Goal: Check status: Check status

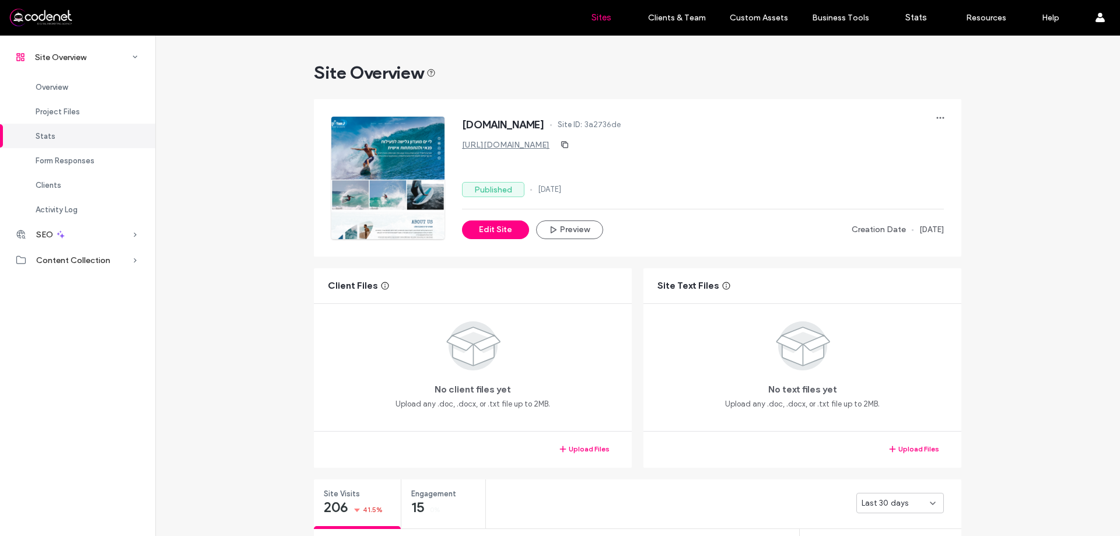
click at [589, 17] on link "Sites" at bounding box center [601, 17] width 69 height 35
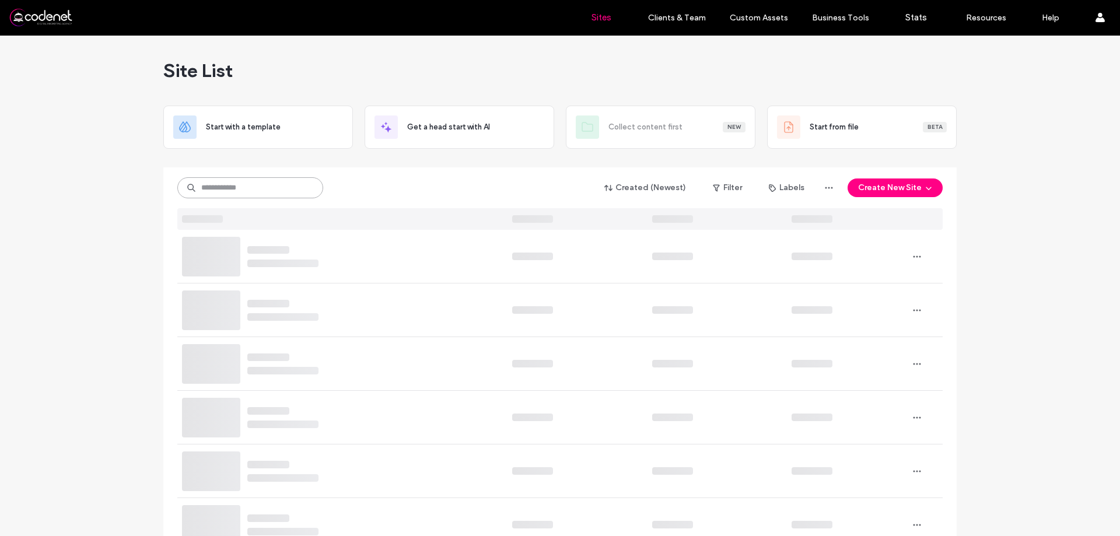
click at [225, 192] on input at bounding box center [250, 187] width 146 height 21
paste input "**********"
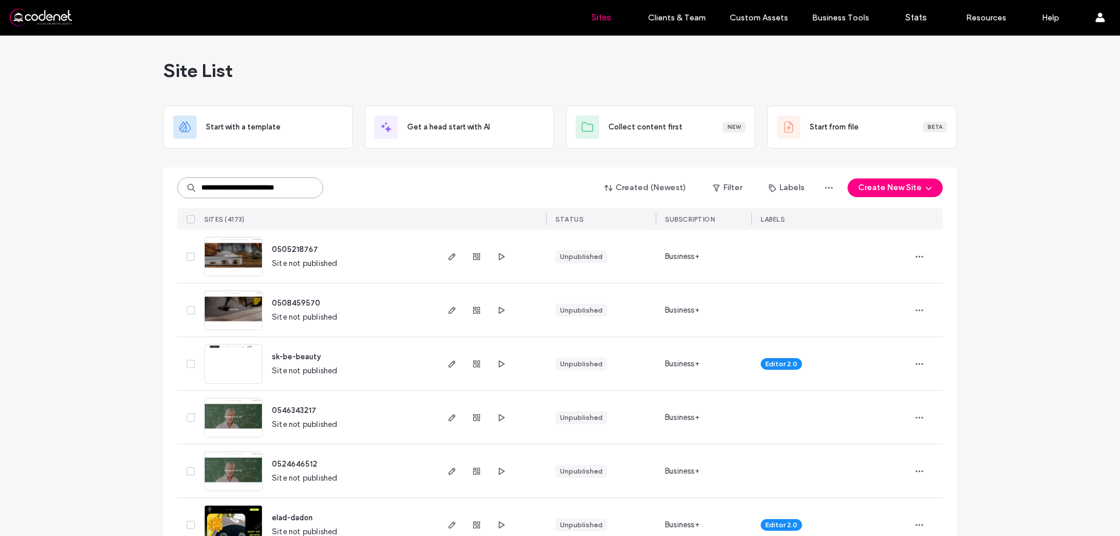
type input "**********"
click at [506, 163] on div at bounding box center [560, 162] width 794 height 9
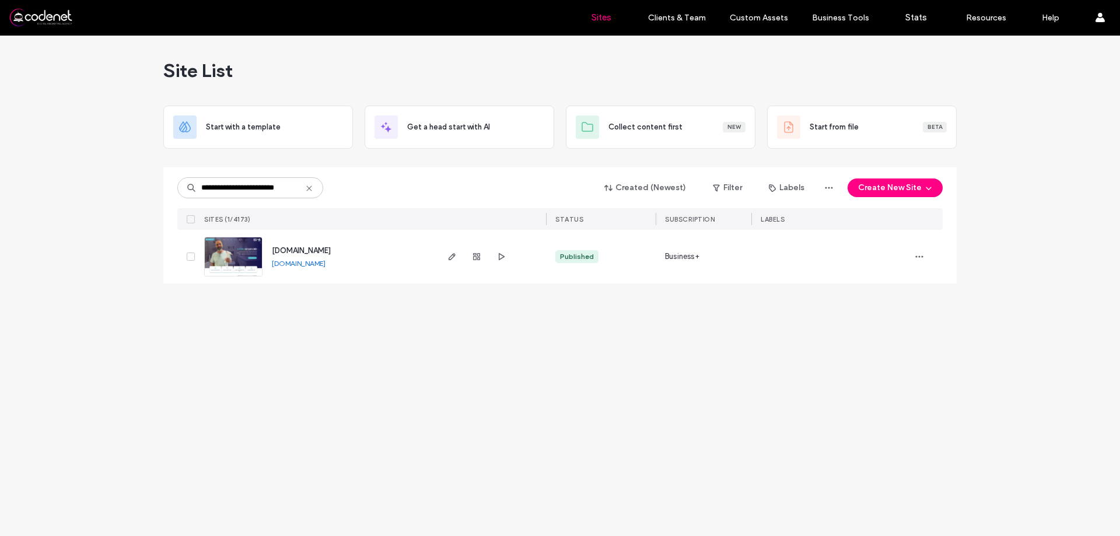
click at [471, 263] on span "button" at bounding box center [477, 257] width 14 height 14
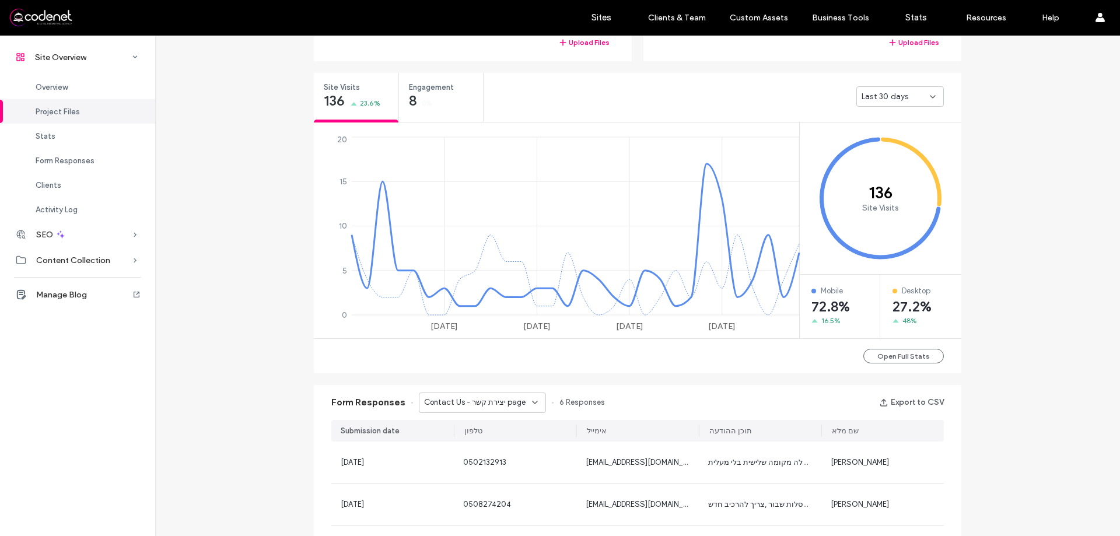
scroll to position [519, 0]
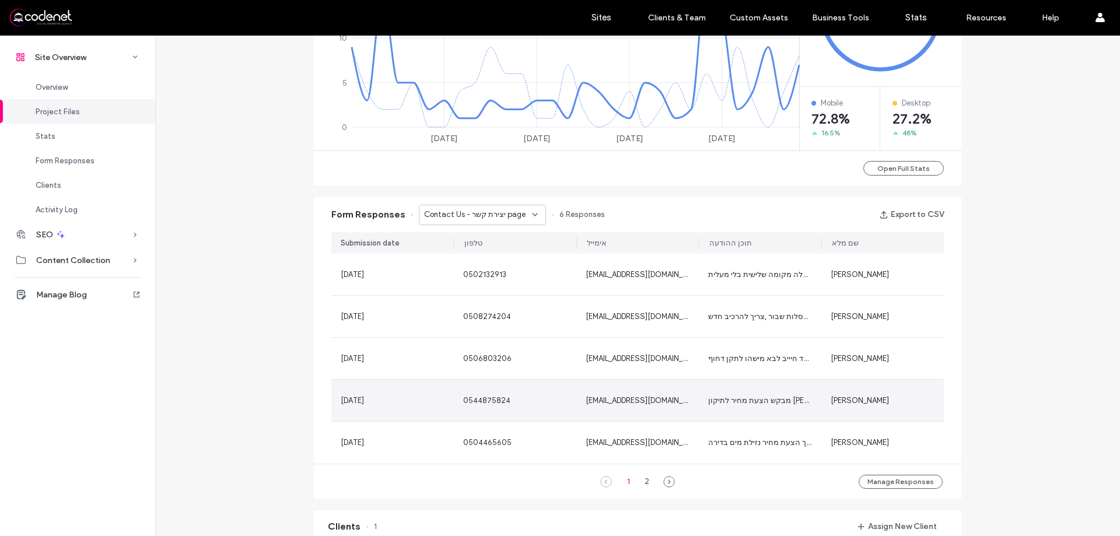
scroll to position [635, 0]
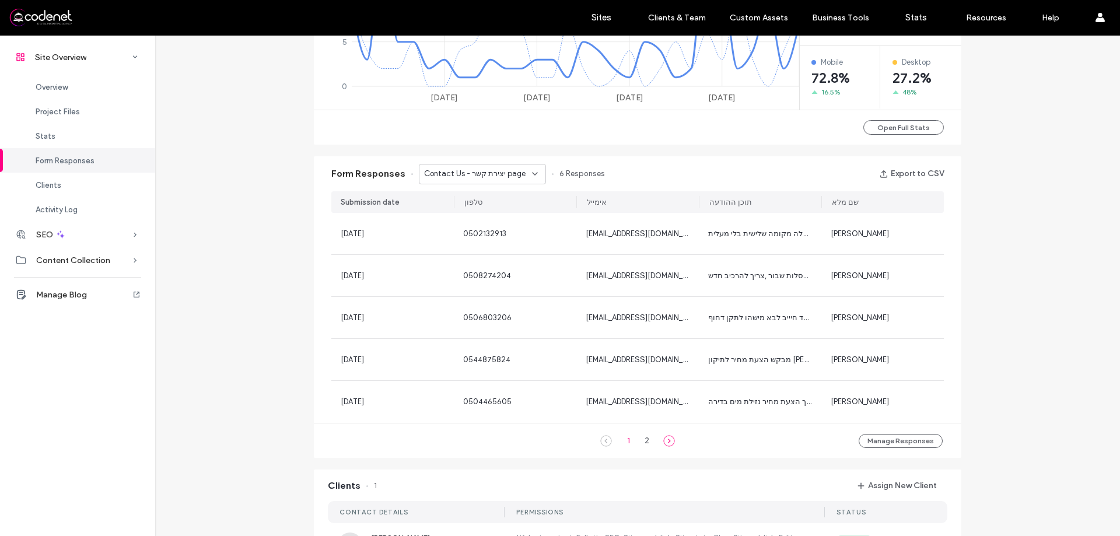
click at [666, 436] on use at bounding box center [669, 441] width 11 height 11
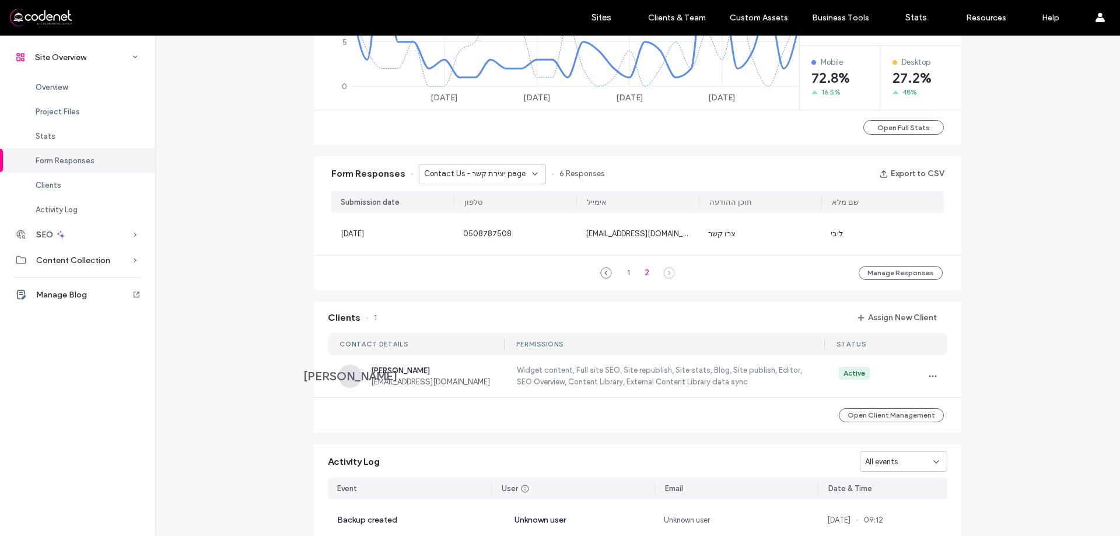
click at [509, 184] on div "Form Responses Contact Us - יצירת קשר page 6 Responses Export to CSV" at bounding box center [638, 173] width 648 height 35
click at [510, 178] on span "Contact Us - יצירת קשר page" at bounding box center [475, 174] width 102 height 12
click at [491, 225] on div "Contact Us - יצירת קשר page Contact Us - דף הבית page" at bounding box center [476, 205] width 127 height 42
click at [498, 221] on span "Contact Us - דף הבית page" at bounding box center [465, 215] width 95 height 12
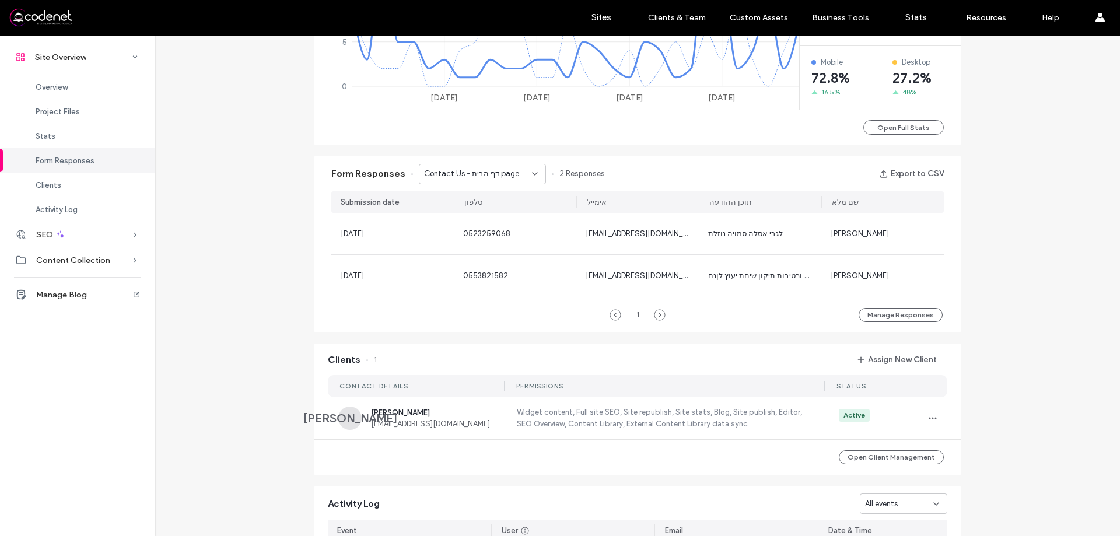
click at [509, 167] on div "Contact Us - דף הבית page" at bounding box center [482, 174] width 127 height 20
click at [517, 197] on div "Contact Us - יצירת קשר page" at bounding box center [477, 194] width 126 height 20
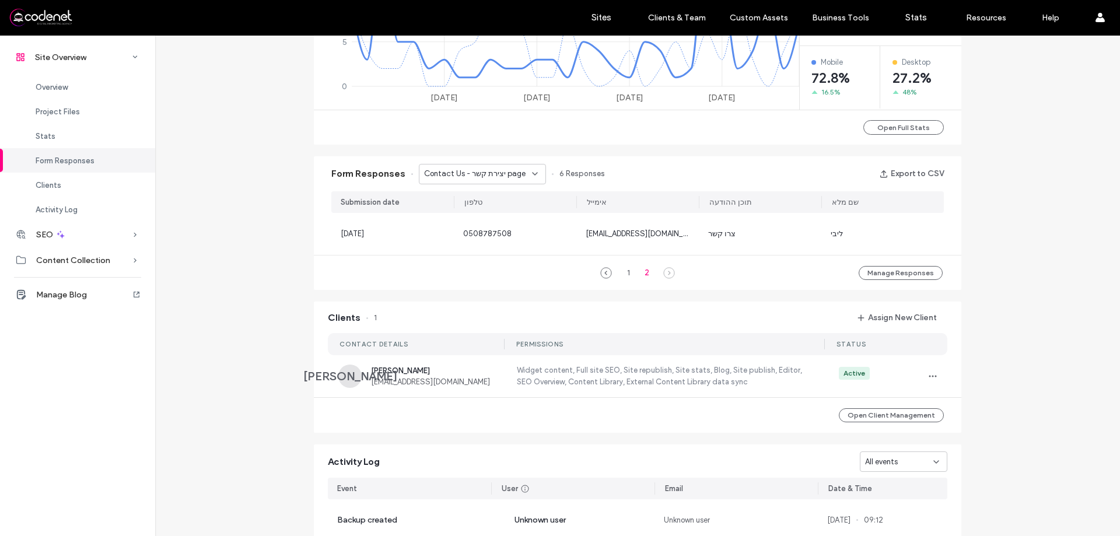
click at [612, 274] on div "1 2" at bounding box center [637, 273] width 51 height 14
click at [605, 274] on icon at bounding box center [606, 273] width 12 height 12
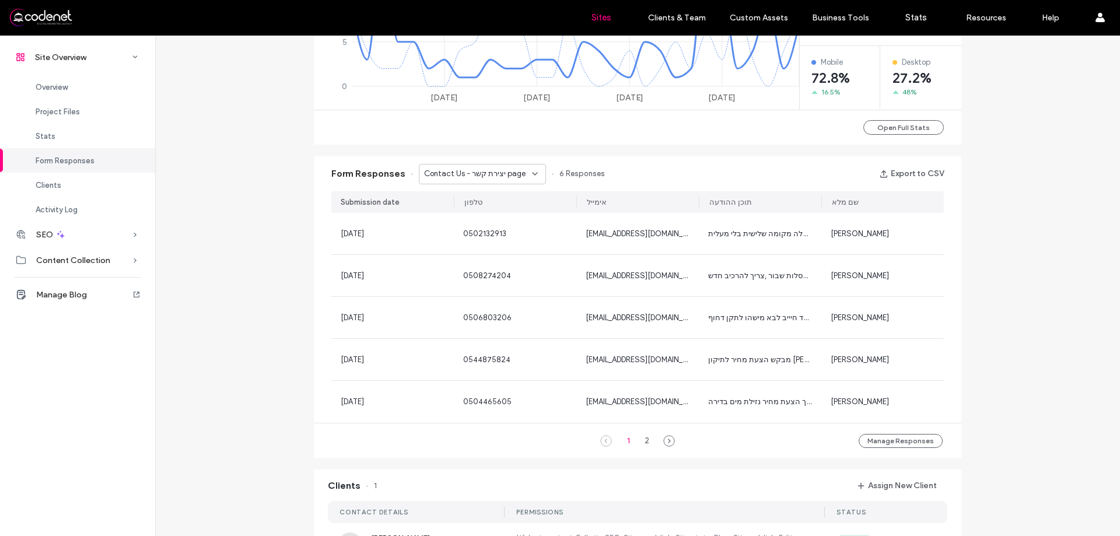
click at [586, 18] on link "Sites" at bounding box center [601, 17] width 69 height 35
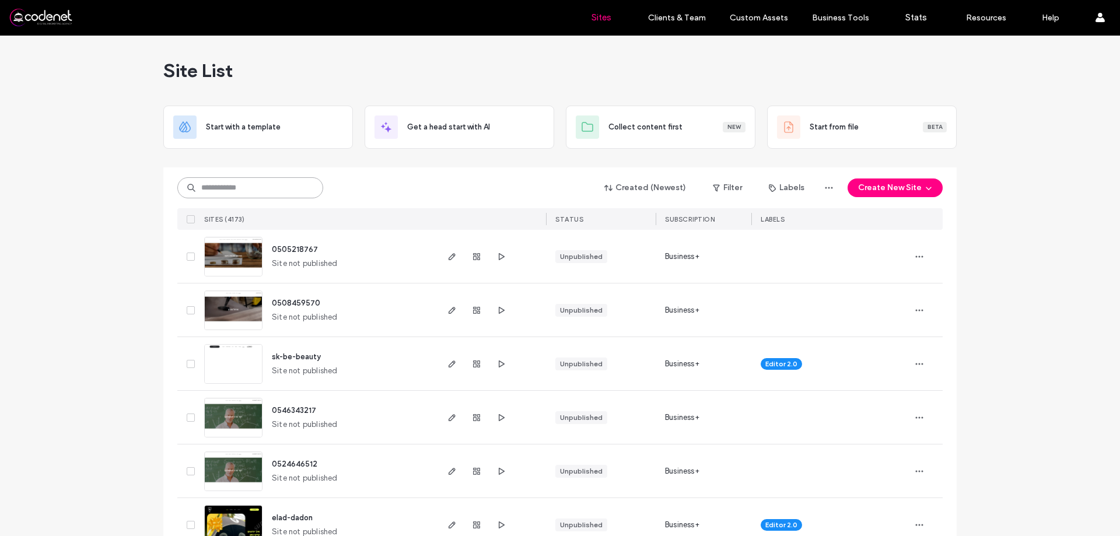
paste input "**********"
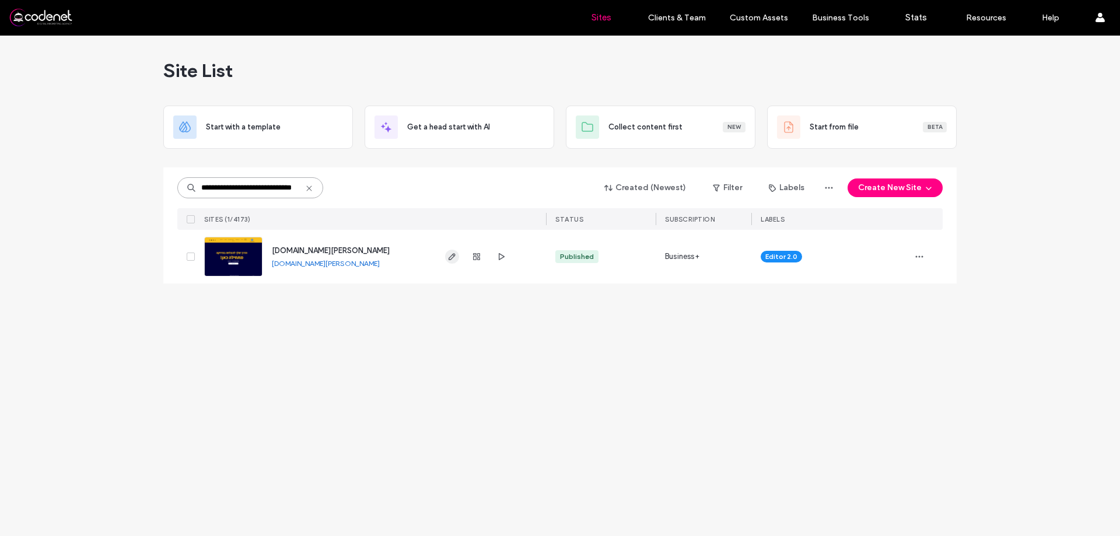
type input "**********"
click at [456, 263] on span "button" at bounding box center [452, 257] width 14 height 14
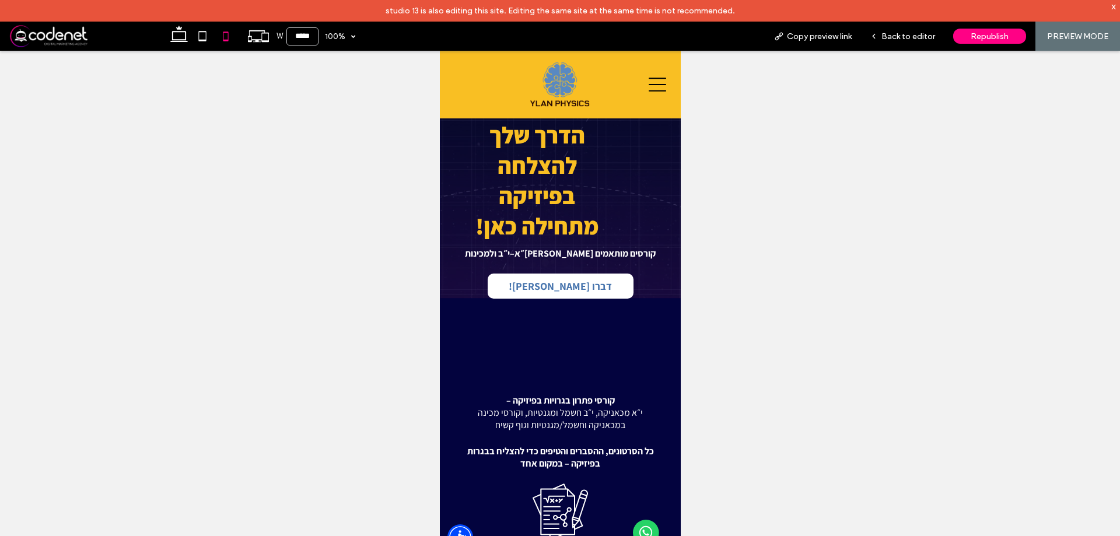
click at [652, 82] on icon at bounding box center [657, 85] width 18 height 18
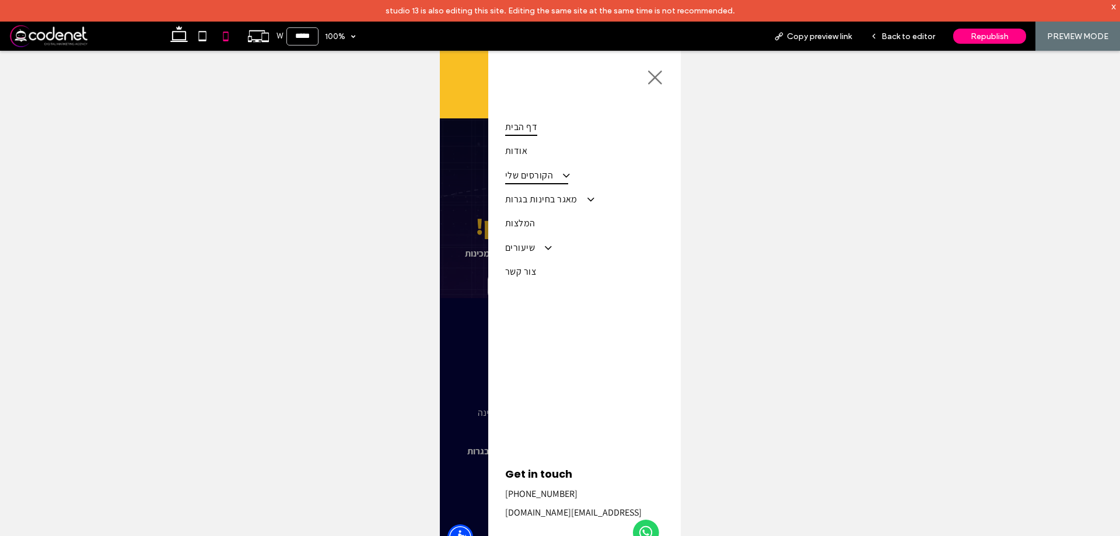
scroll to position [6, 0]
click at [528, 195] on span "מאגר בחינות בגרות" at bounding box center [549, 198] width 88 height 18
click at [531, 172] on span "הקורסים שלי" at bounding box center [536, 174] width 63 height 18
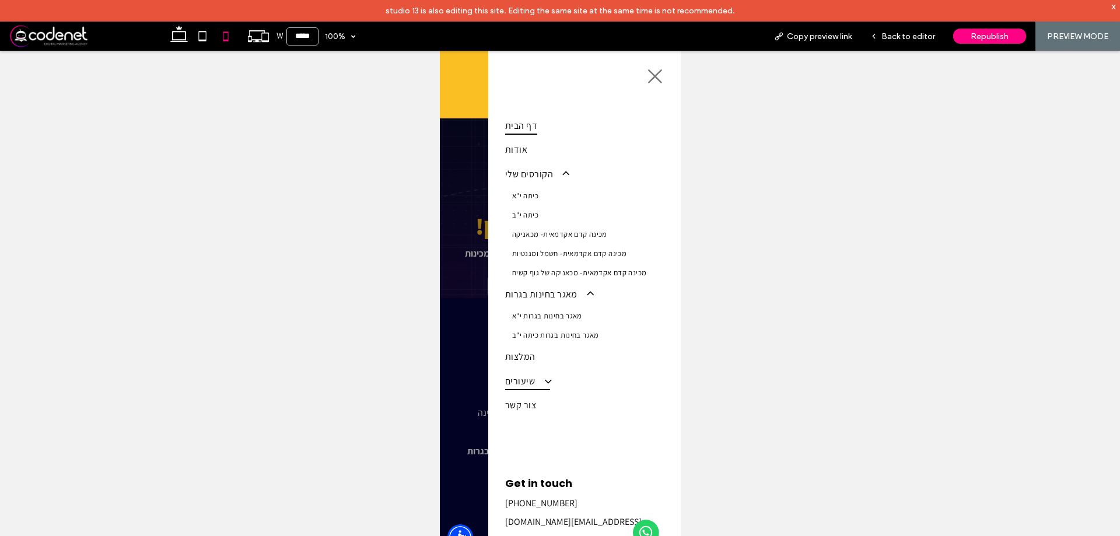
click at [532, 375] on span at bounding box center [541, 381] width 19 height 12
click at [648, 78] on icon at bounding box center [655, 76] width 14 height 14
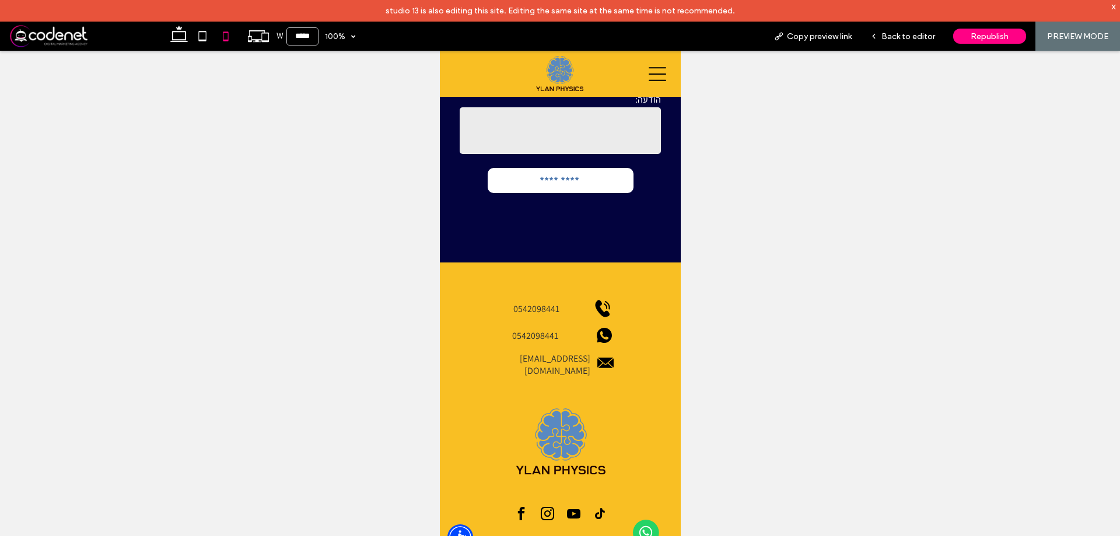
scroll to position [2629, 0]
drag, startPoint x: 808, startPoint y: 239, endPoint x: 848, endPoint y: 201, distance: 55.3
click at [848, 211] on div at bounding box center [560, 304] width 1120 height 507
click at [917, 42] on div "Back to editor" at bounding box center [902, 36] width 83 height 29
click at [906, 40] on span "Back to editor" at bounding box center [909, 37] width 54 height 10
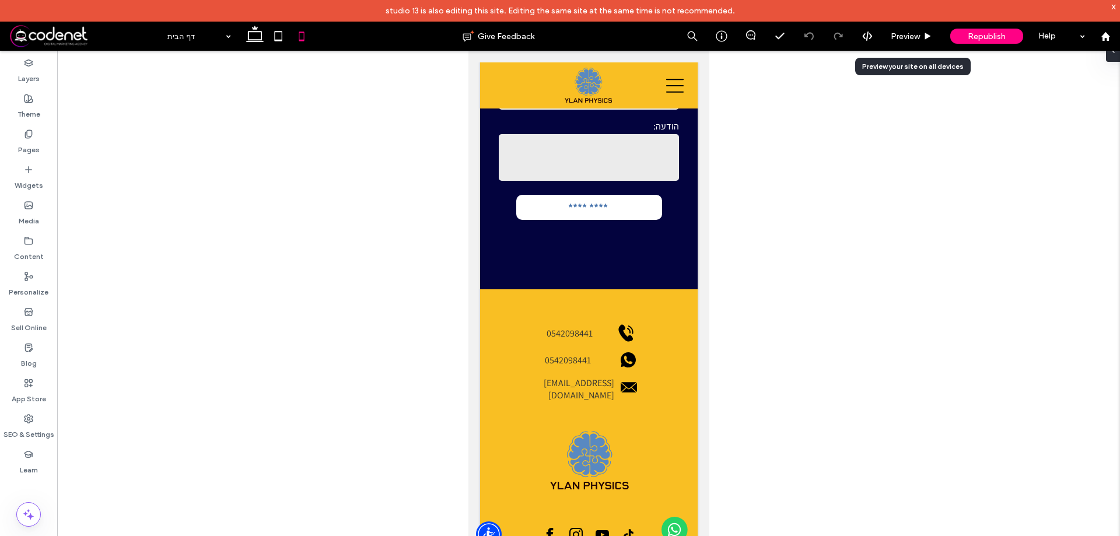
scroll to position [2721, 0]
click at [905, 37] on span "Preview" at bounding box center [905, 37] width 29 height 10
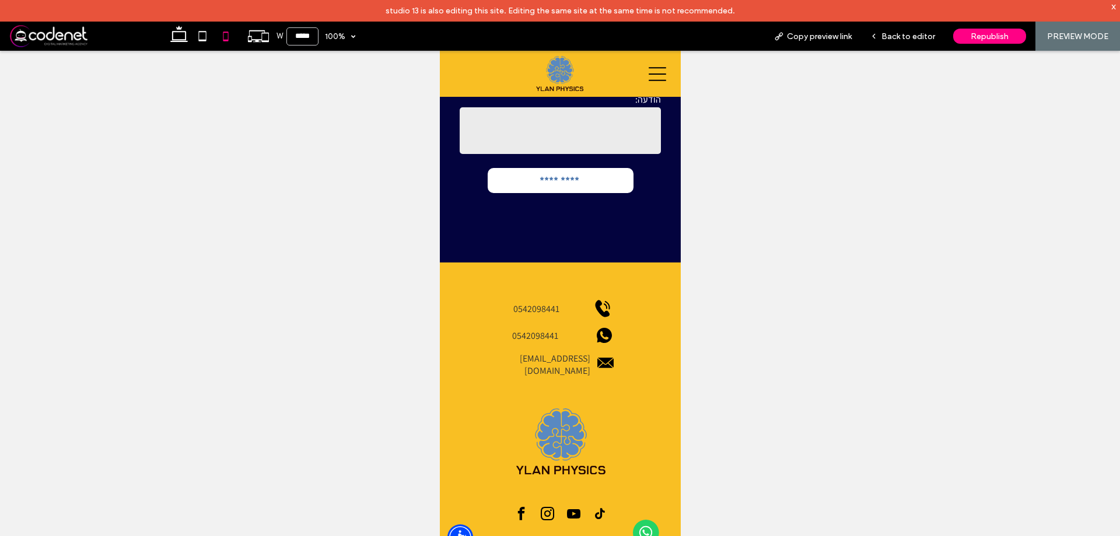
scroll to position [2629, 0]
click at [170, 29] on icon at bounding box center [178, 36] width 23 height 23
type input "******"
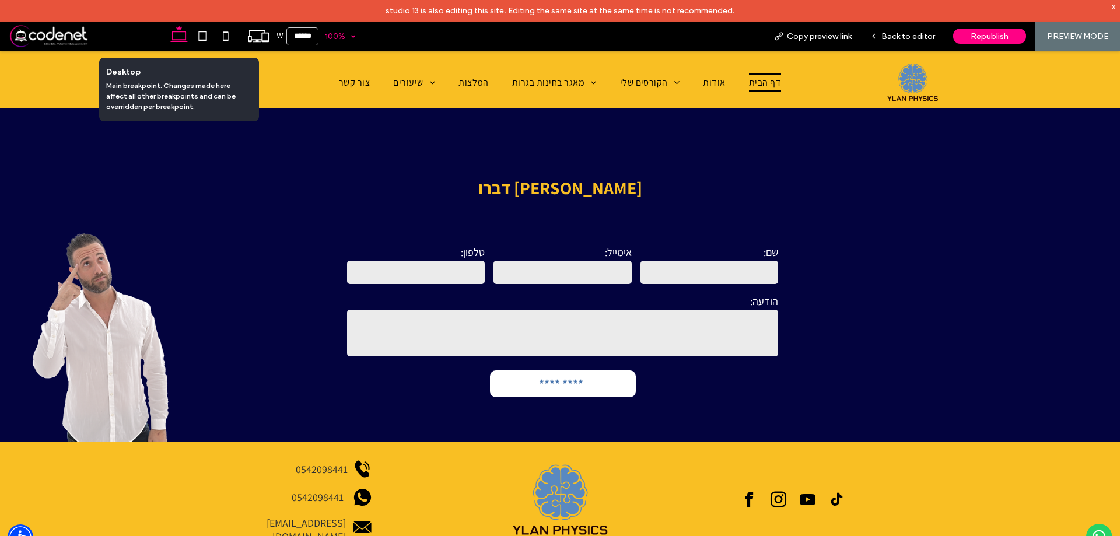
scroll to position [1583, 0]
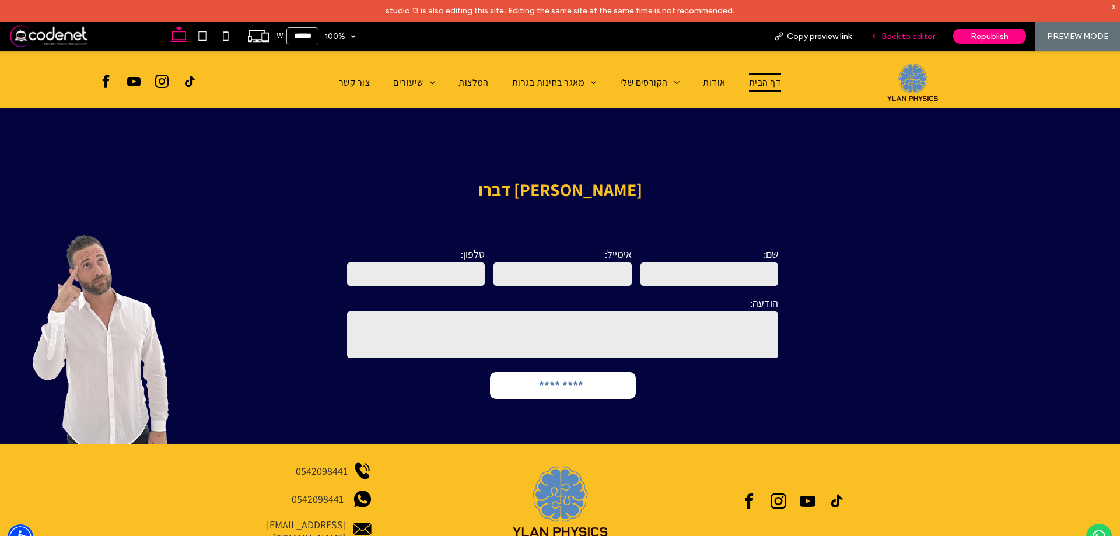
click at [930, 37] on span "Back to editor" at bounding box center [909, 37] width 54 height 10
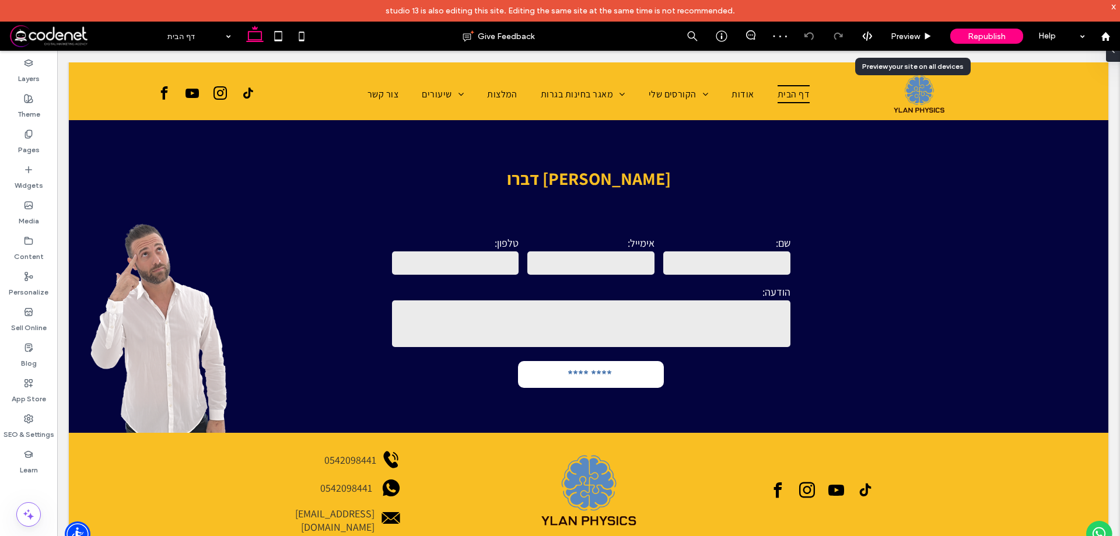
scroll to position [1600, 0]
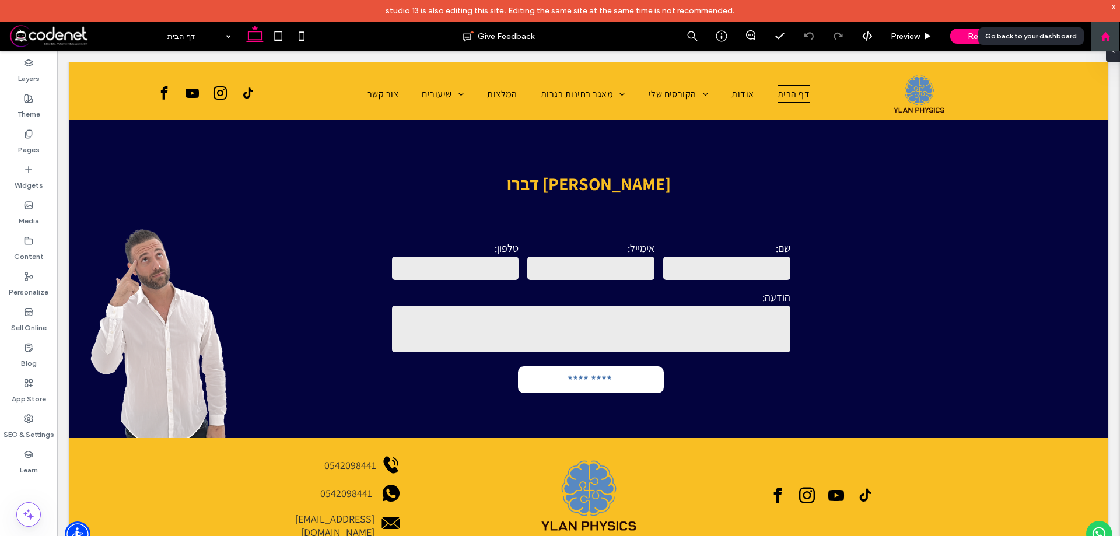
click at [1092, 48] on div at bounding box center [1105, 36] width 29 height 29
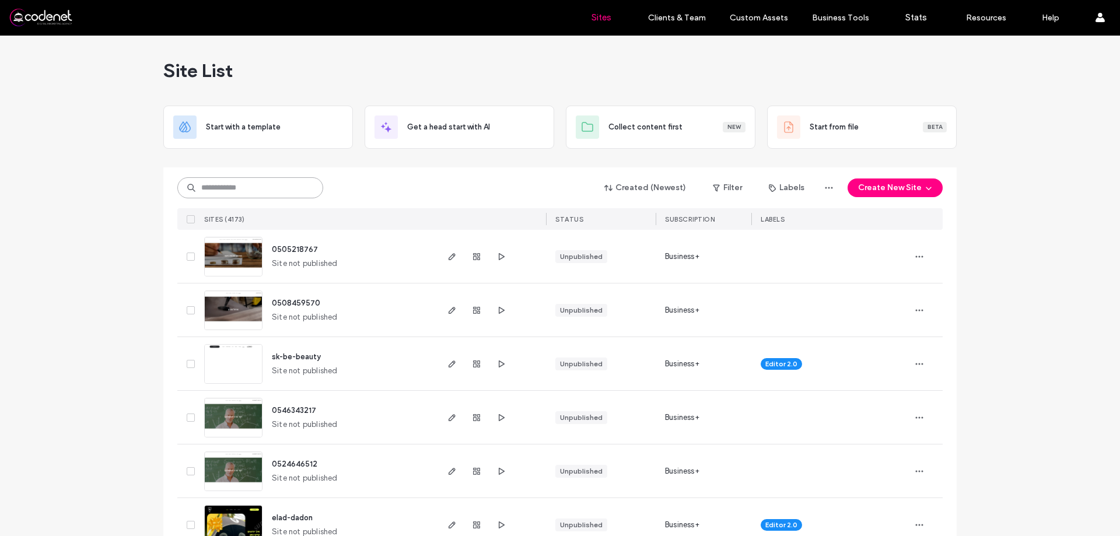
click at [262, 196] on input at bounding box center [250, 187] width 146 height 21
paste input "**********"
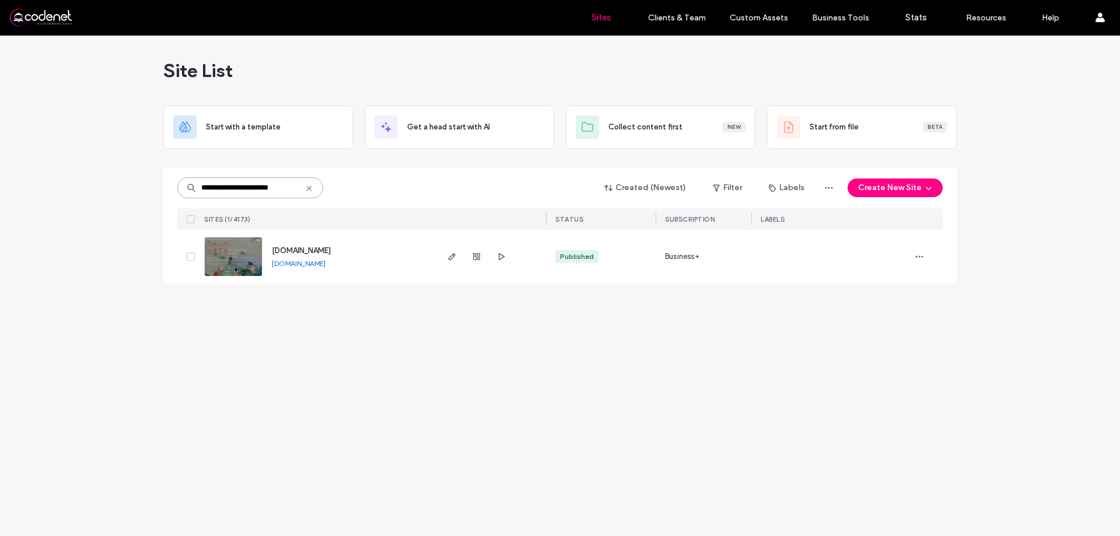
type input "**********"
click at [481, 264] on div at bounding box center [476, 257] width 63 height 54
click at [477, 255] on use "button" at bounding box center [476, 256] width 7 height 7
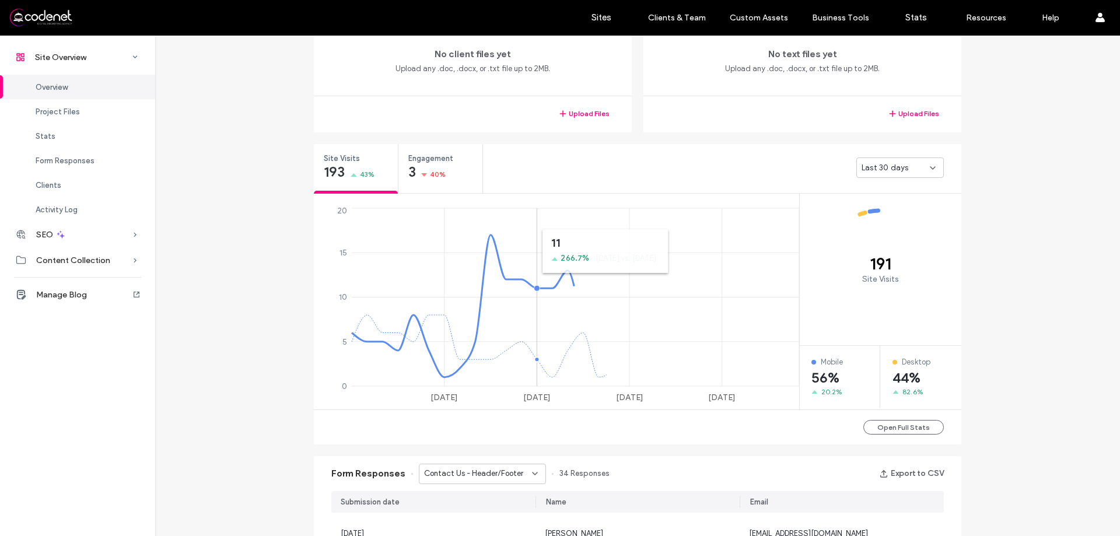
scroll to position [350, 0]
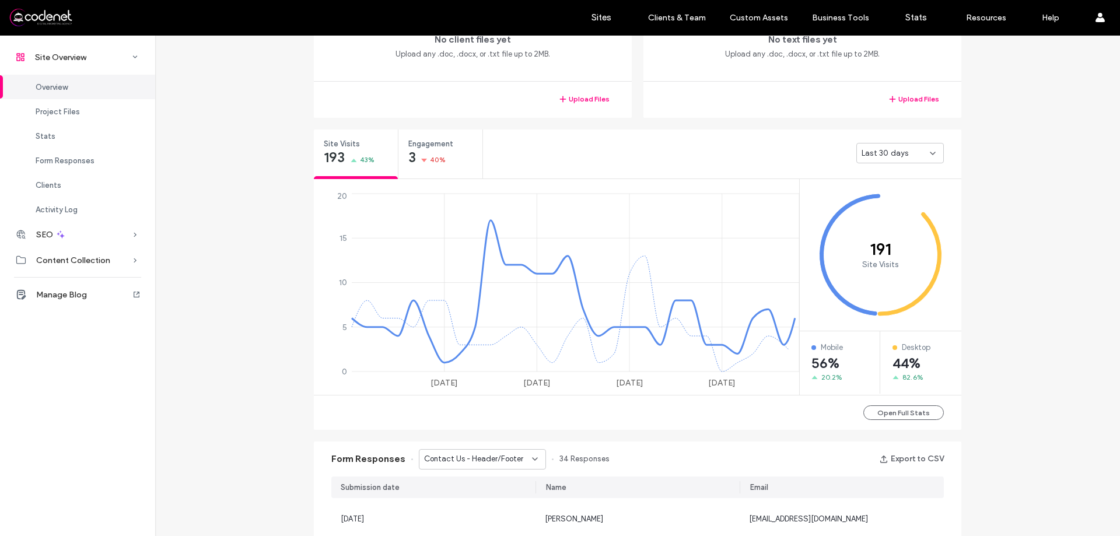
click at [867, 165] on div "Last 30 days" at bounding box center [722, 153] width 478 height 47
click at [888, 145] on div "Last 30 days" at bounding box center [901, 153] width 88 height 20
click at [883, 202] on div "Last 7 days" at bounding box center [896, 194] width 86 height 20
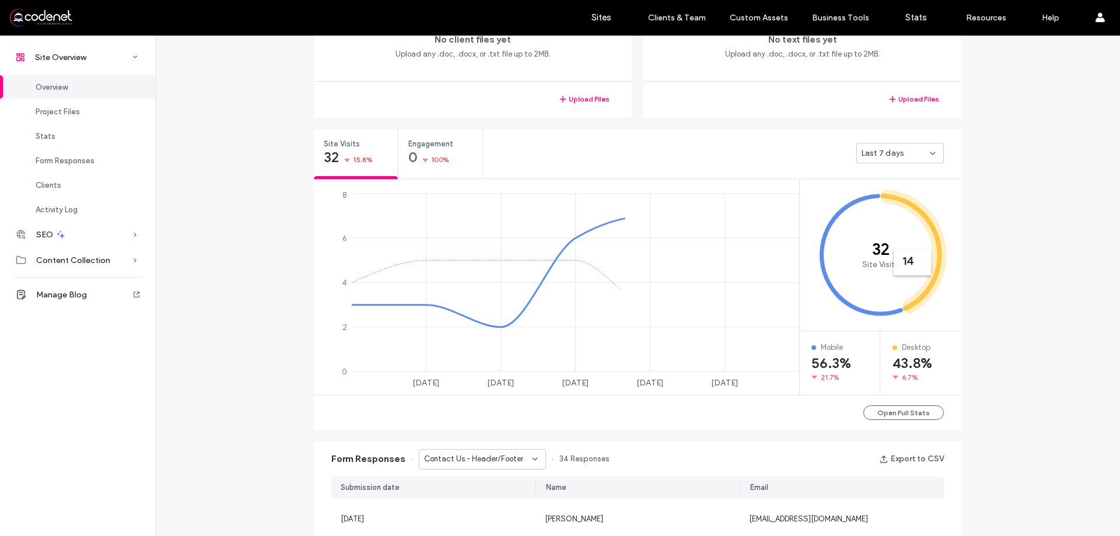
click at [888, 151] on span "Last 7 days" at bounding box center [883, 154] width 42 height 12
click at [882, 172] on span "[DATE]" at bounding box center [870, 174] width 24 height 12
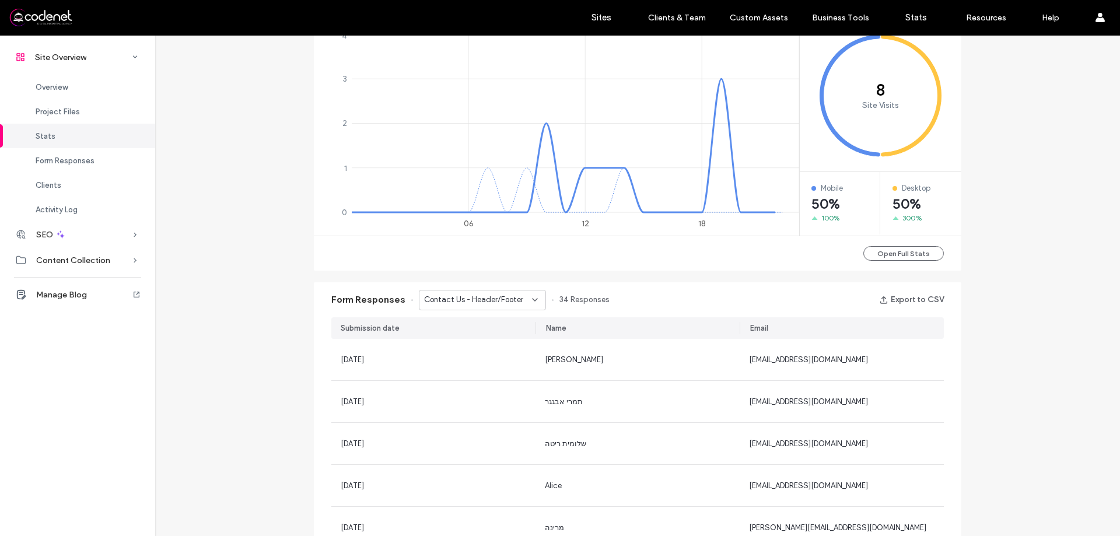
scroll to position [525, 0]
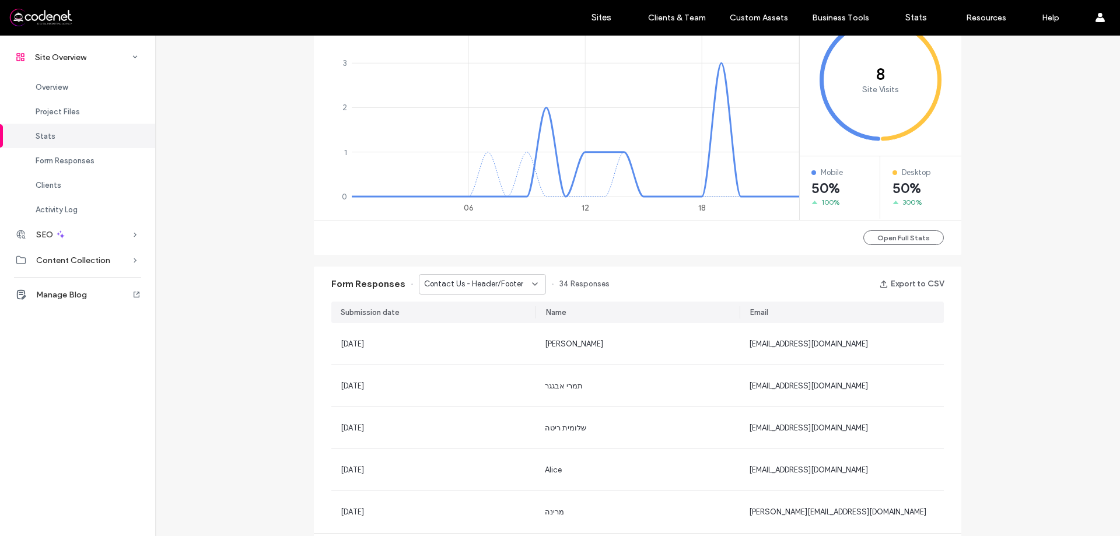
click at [438, 291] on div "Contact Us - Header/Footer" at bounding box center [482, 284] width 127 height 20
click at [448, 320] on span "Contact Us - Contact page" at bounding box center [467, 326] width 98 height 12
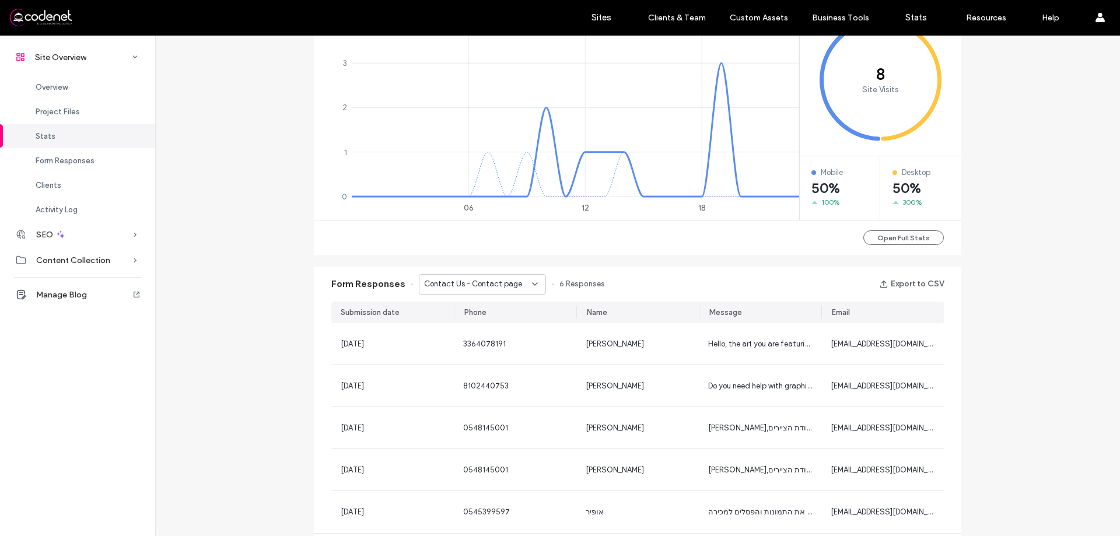
click at [451, 291] on div "Contact Us - Contact page" at bounding box center [482, 284] width 127 height 20
click at [455, 306] on span "Contact Us - Header/Footer" at bounding box center [467, 305] width 99 height 12
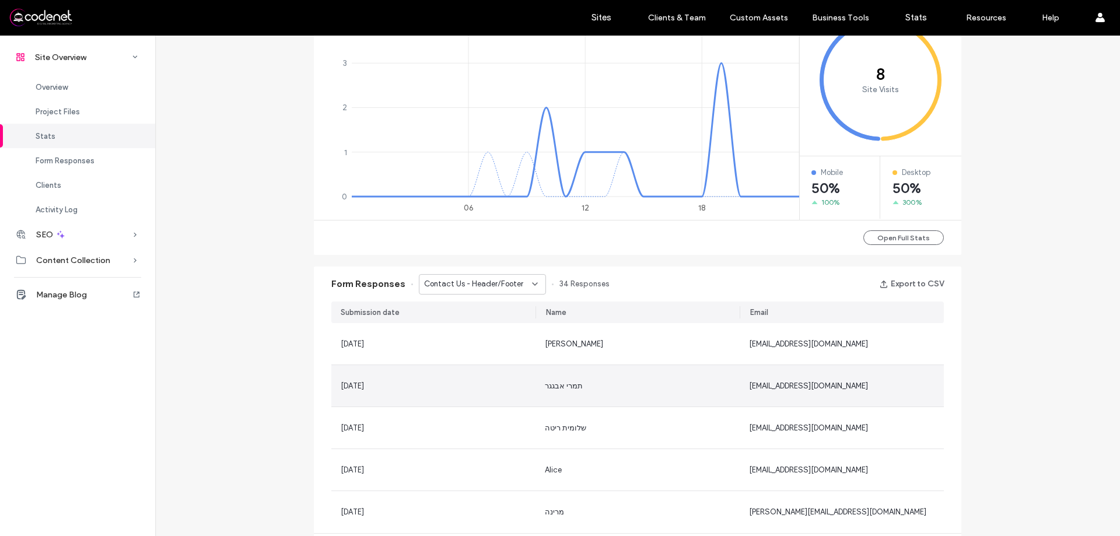
click at [574, 380] on div "תמרי אבגגר" at bounding box center [638, 386] width 186 height 12
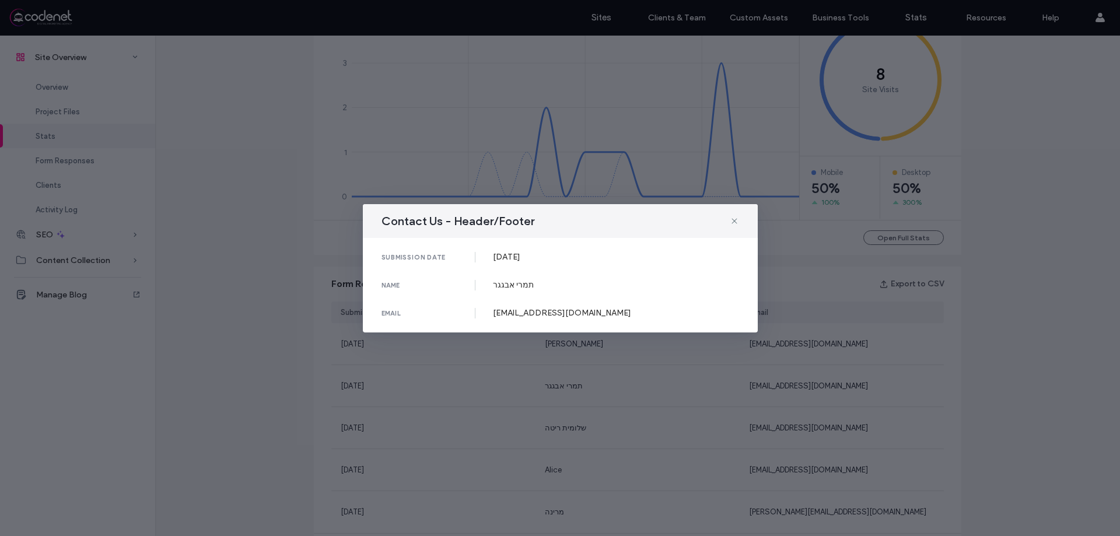
click at [610, 358] on div "Contact Us - Header/Footer submission date [DATE] name [PERSON_NAME] email [EMA…" at bounding box center [560, 268] width 1120 height 536
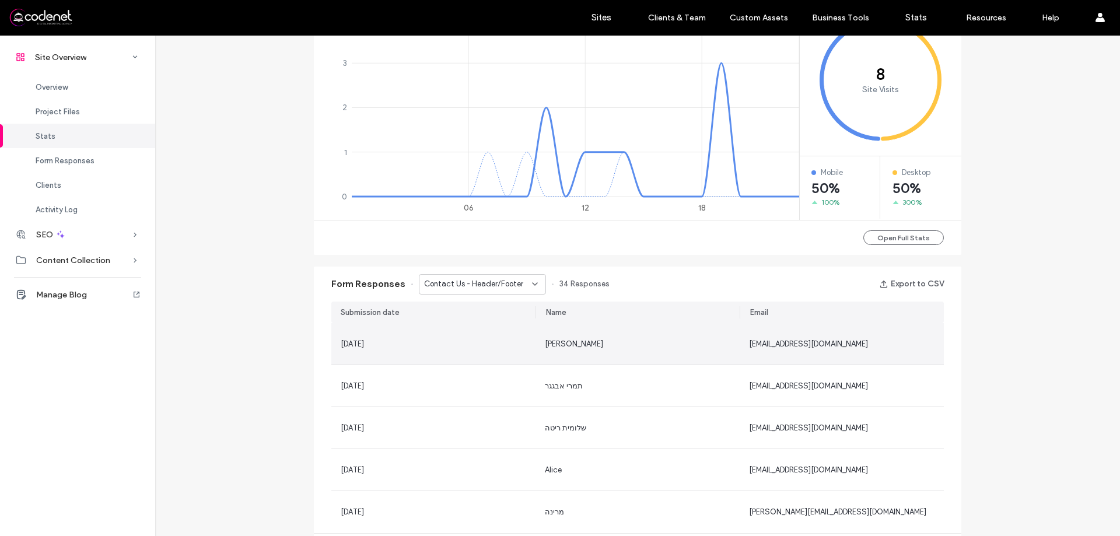
click at [612, 345] on div "[PERSON_NAME]" at bounding box center [638, 344] width 186 height 12
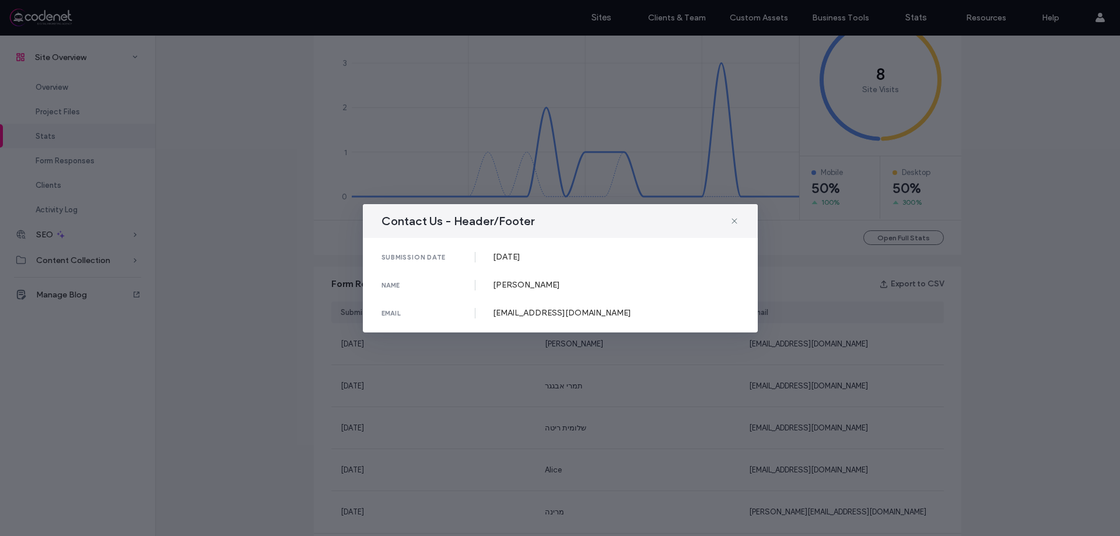
click at [612, 345] on div "Contact Us - Header/Footer submission date [DATE] name [PERSON_NAME] email [EMA…" at bounding box center [560, 268] width 1120 height 536
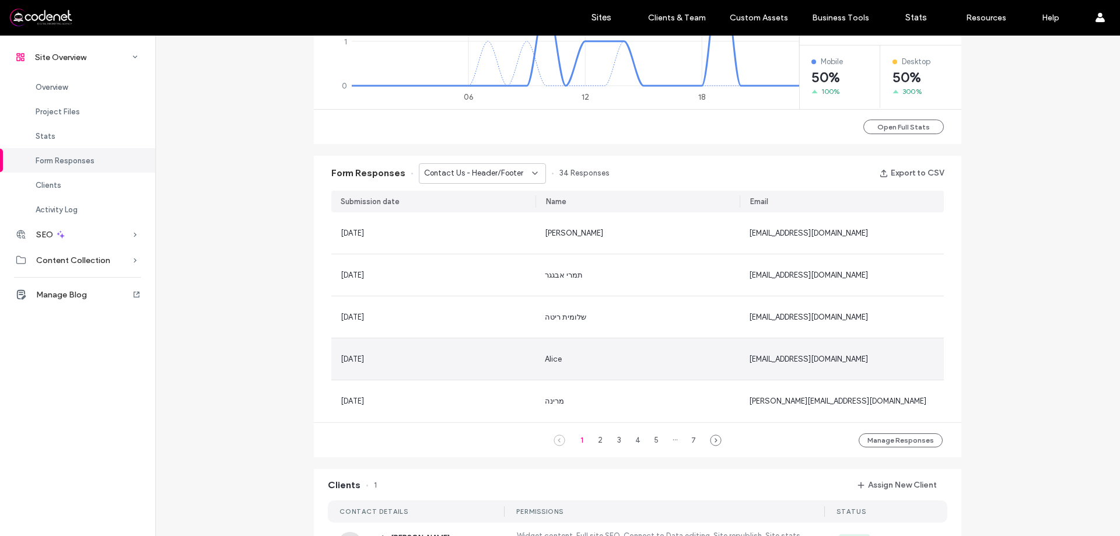
scroll to position [817, 0]
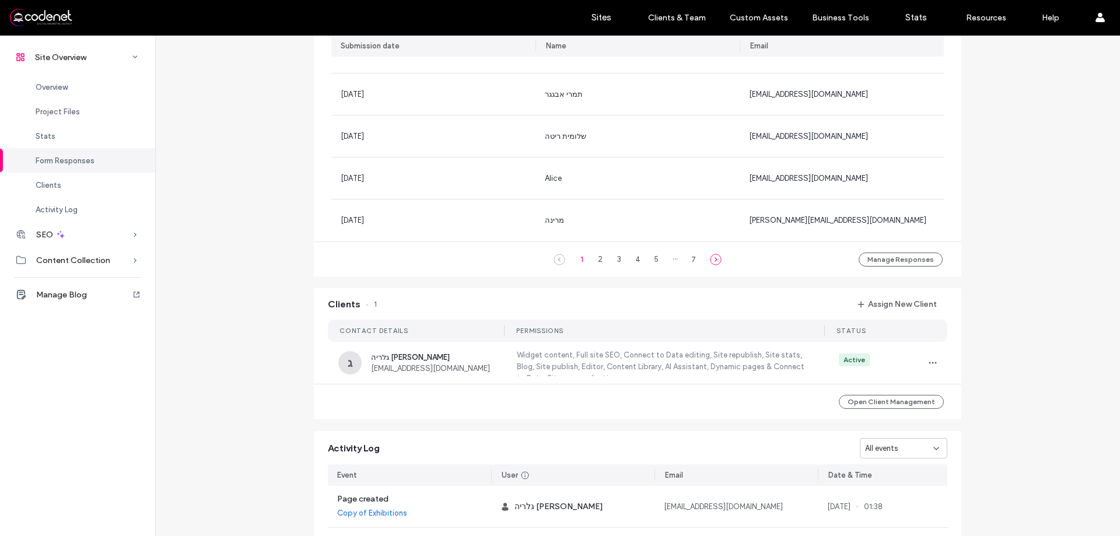
click at [711, 260] on use at bounding box center [716, 259] width 11 height 11
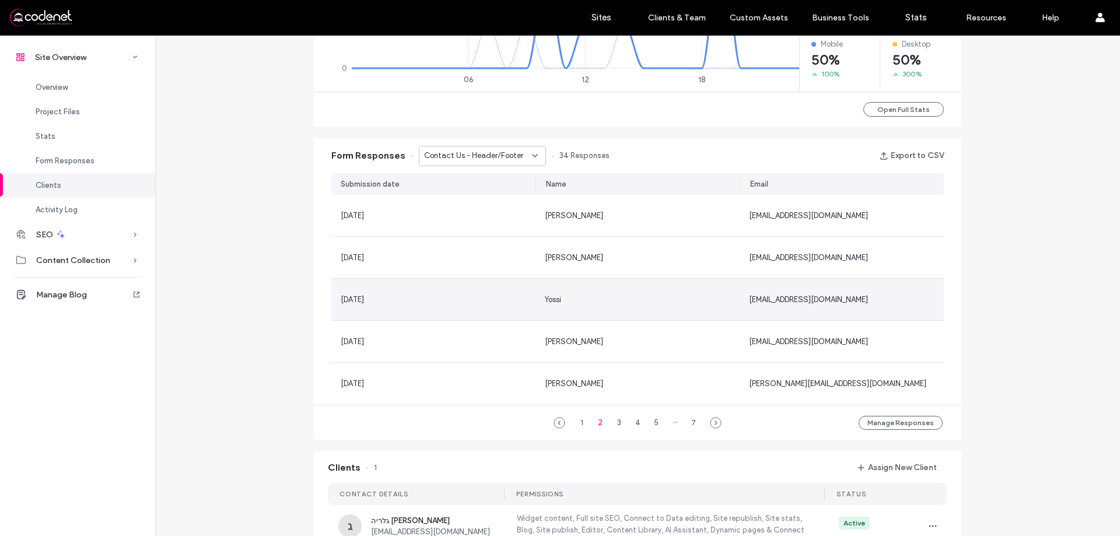
scroll to position [642, 0]
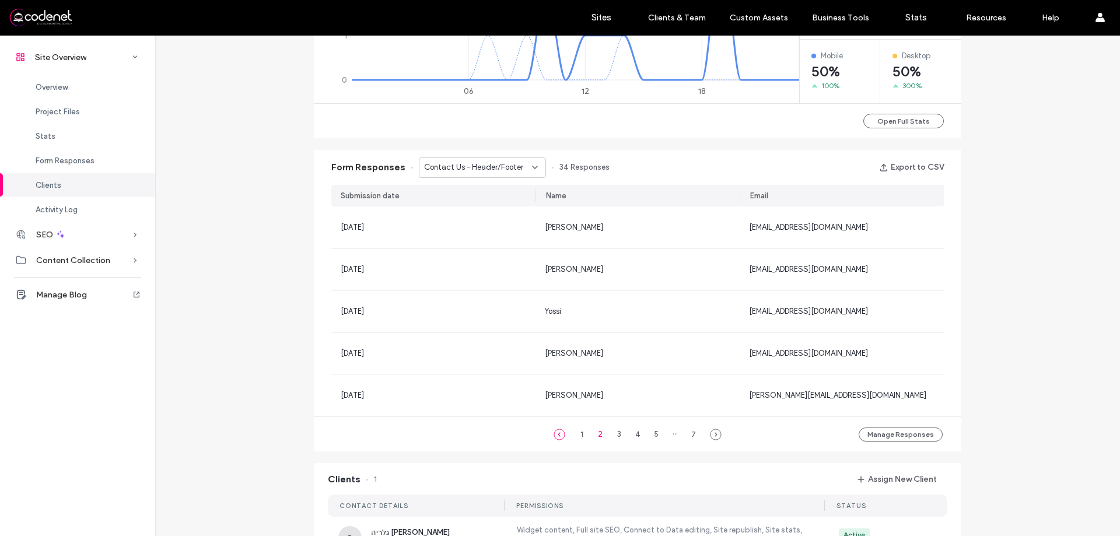
click at [558, 430] on use at bounding box center [559, 434] width 11 height 11
click at [893, 123] on button "Open Full Stats" at bounding box center [904, 121] width 81 height 15
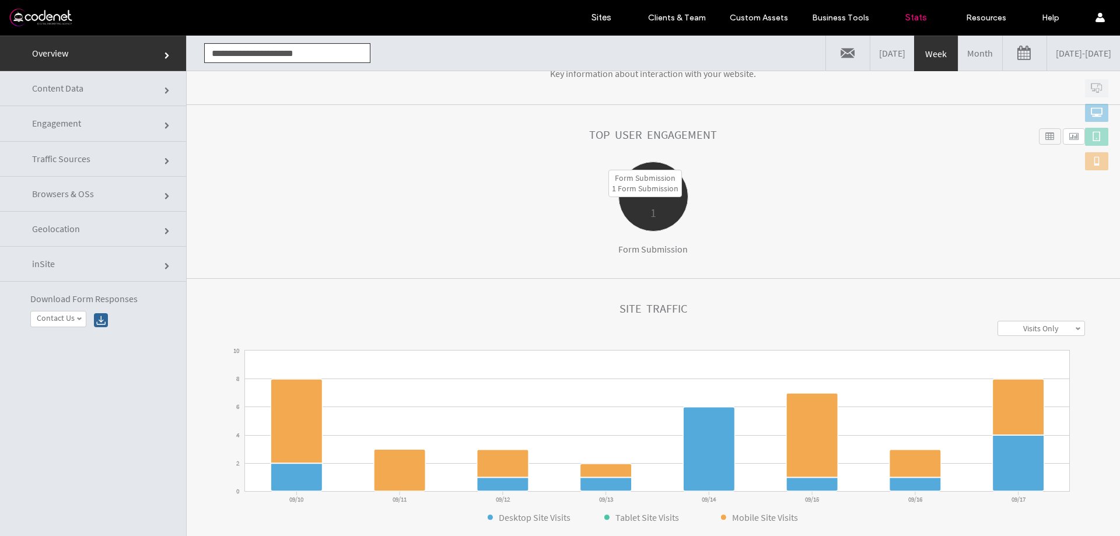
scroll to position [117, 0]
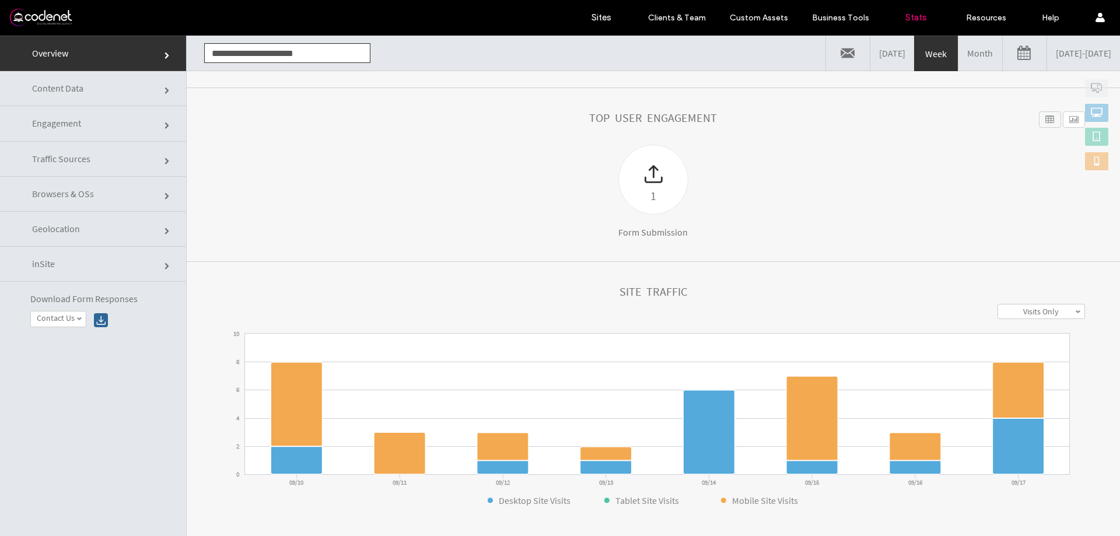
click at [1047, 62] on link "09/10/2025 - 09/17/2025" at bounding box center [1083, 53] width 73 height 35
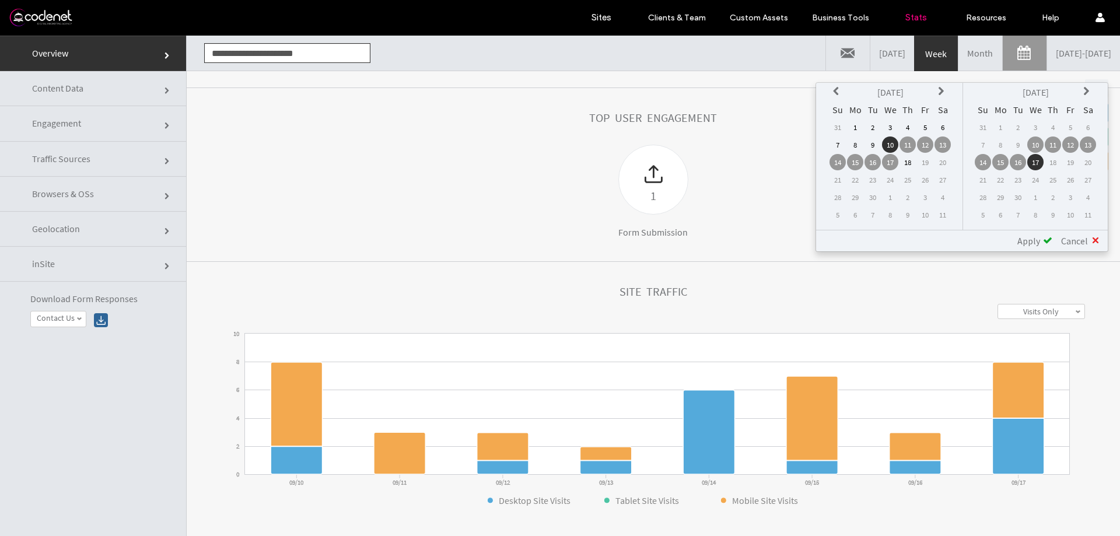
click at [833, 90] on icon at bounding box center [837, 91] width 9 height 9
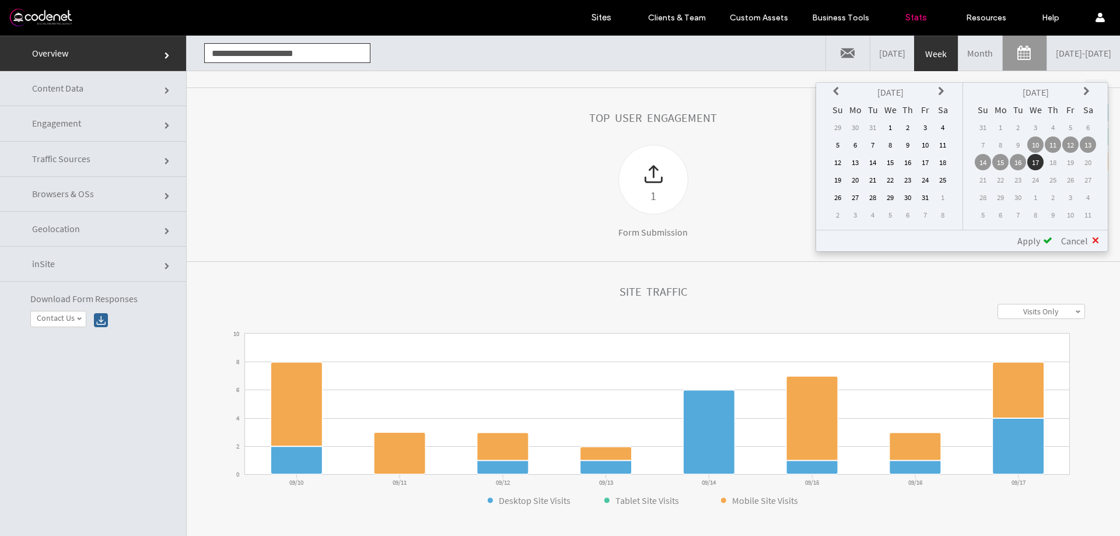
click at [833, 90] on icon at bounding box center [837, 91] width 9 height 9
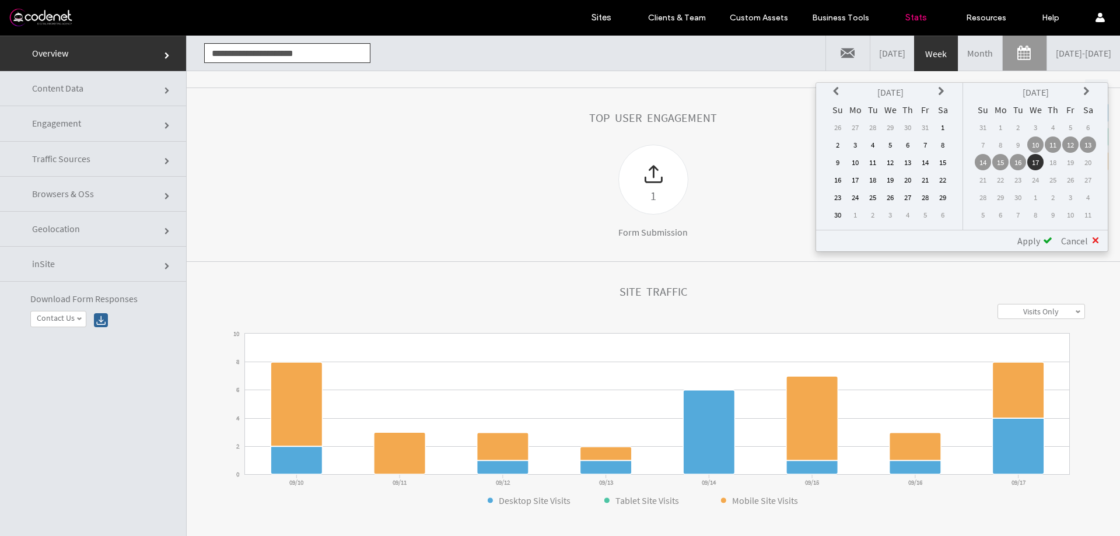
click at [833, 90] on icon at bounding box center [837, 91] width 9 height 9
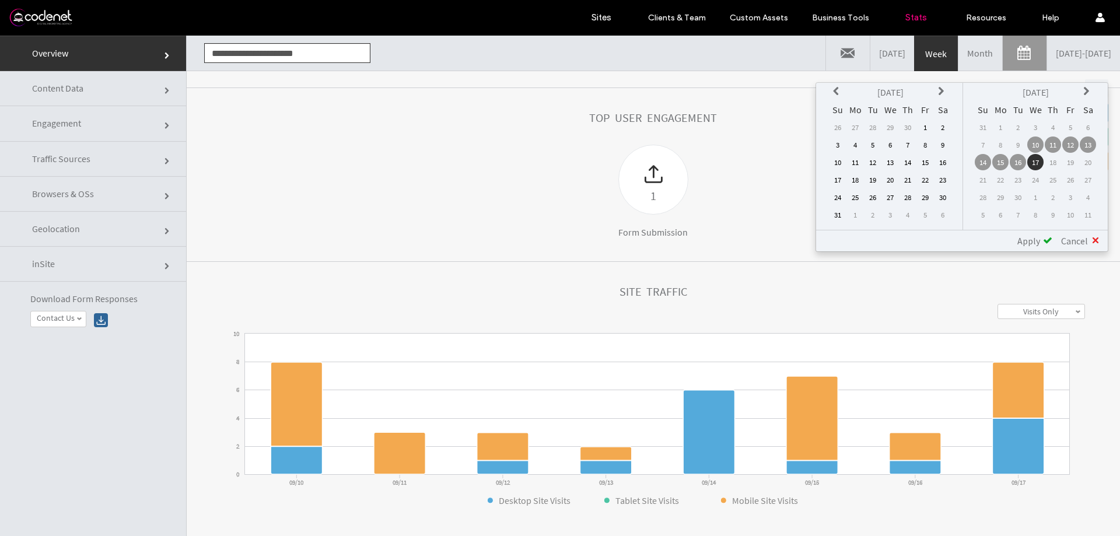
click at [833, 90] on icon at bounding box center [837, 91] width 9 height 9
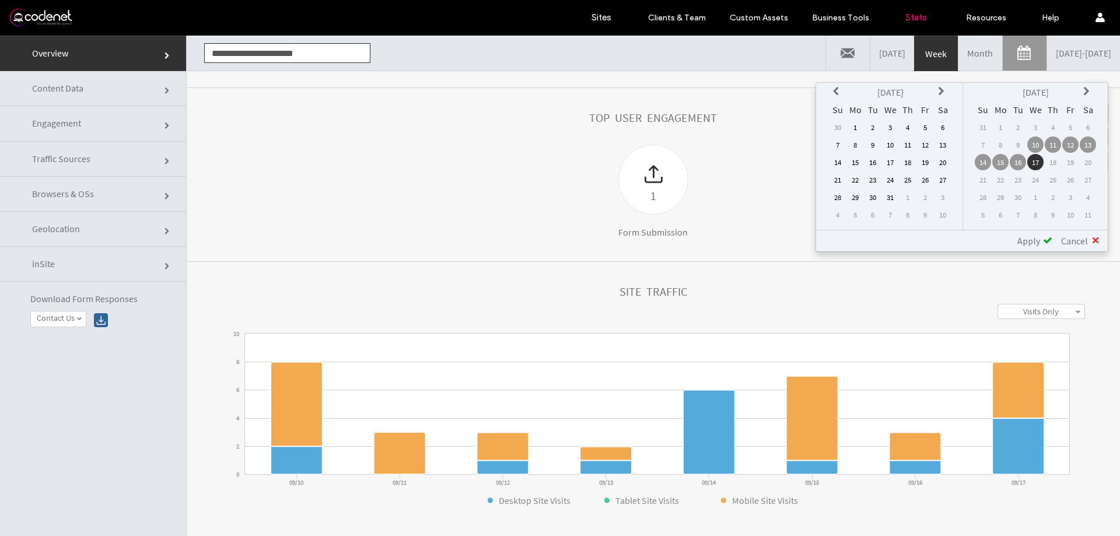
click at [833, 90] on icon at bounding box center [837, 91] width 9 height 9
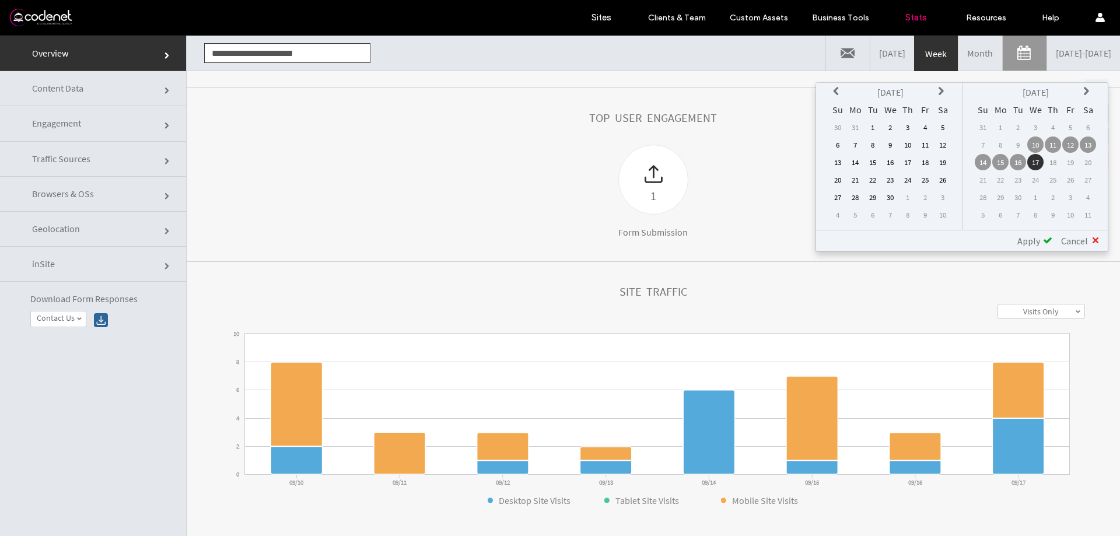
click at [833, 90] on icon at bounding box center [837, 91] width 9 height 9
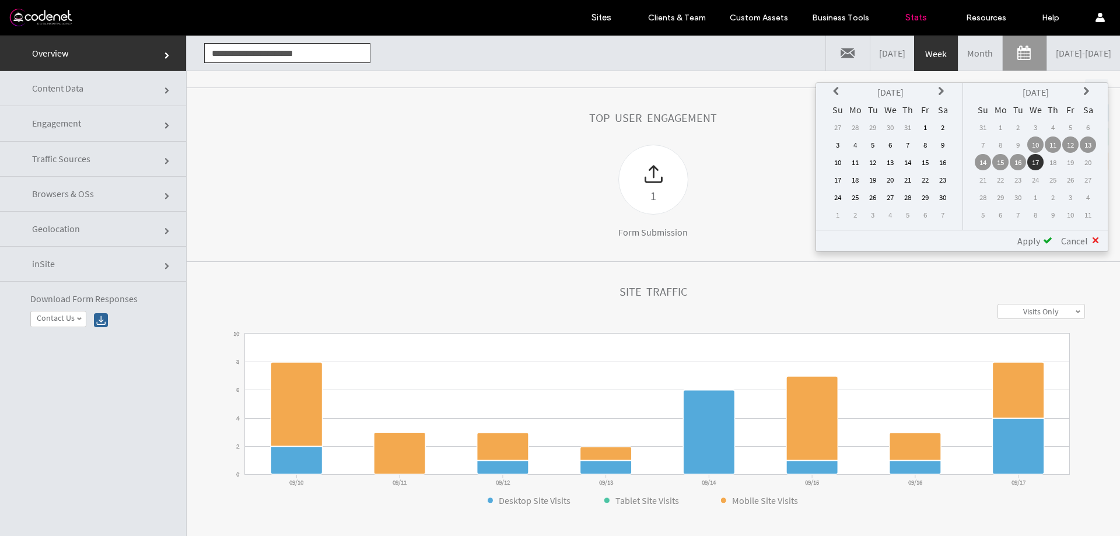
click at [833, 90] on icon at bounding box center [837, 91] width 9 height 9
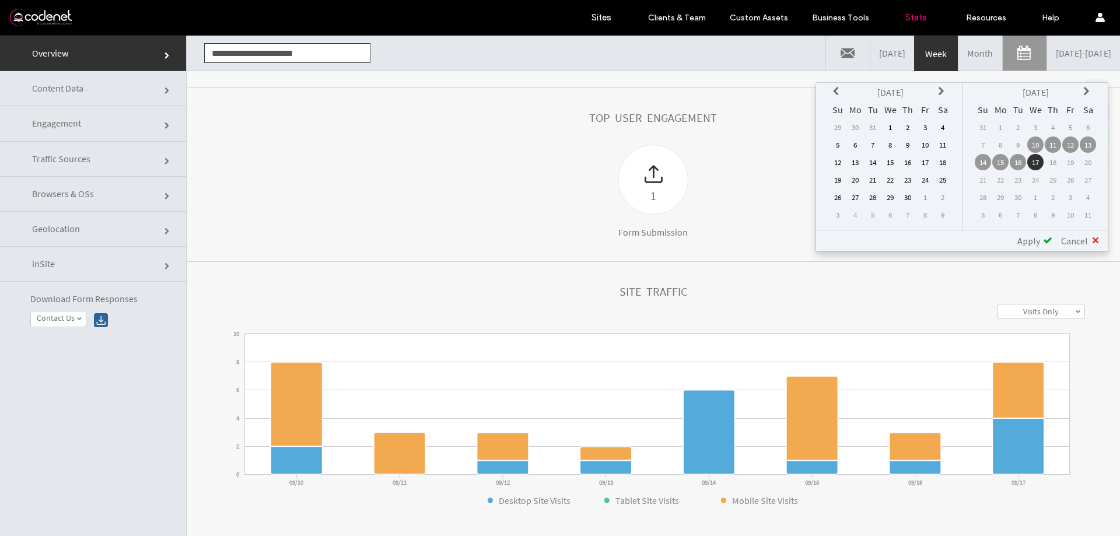
click at [833, 90] on icon at bounding box center [837, 91] width 9 height 9
click at [897, 152] on table "Jun 2021 Su Mo Tu We Th Fr Sa 30 31 1 2 3 4 5 6 7 8 9 10 11 12 13 14 15 16 17 1…" at bounding box center [891, 153] width 124 height 141
click at [959, 204] on div "Jun 2021 Su Mo Tu We Th Fr Sa 30 31 1 2 3 4 5 6 7 8 9 10 11 12 13 14 15 16 17 1…" at bounding box center [890, 156] width 145 height 147
click at [944, 201] on td "3" at bounding box center [943, 197] width 16 height 16
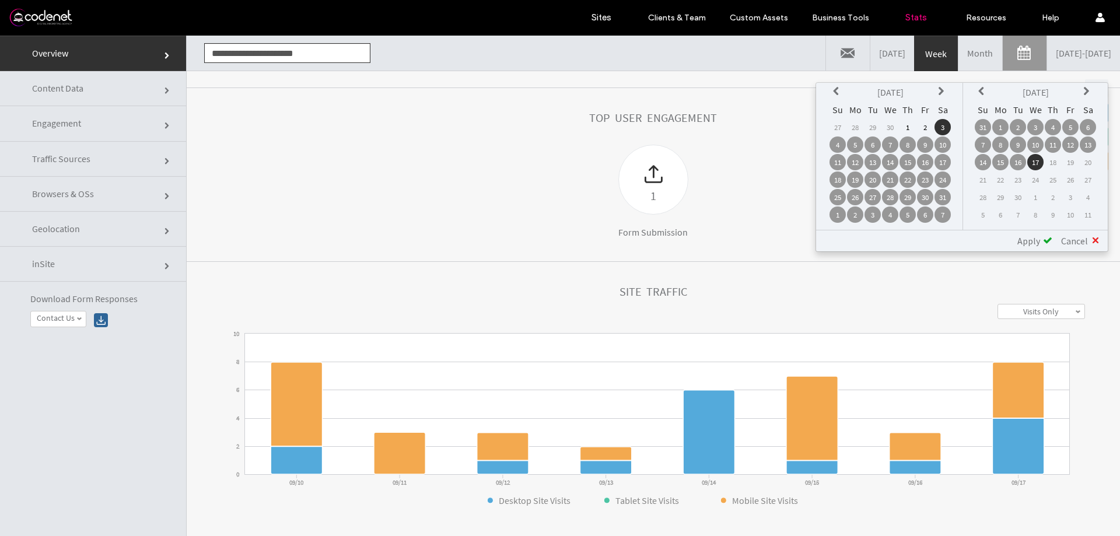
click at [1033, 237] on span "Apply" at bounding box center [1029, 241] width 23 height 12
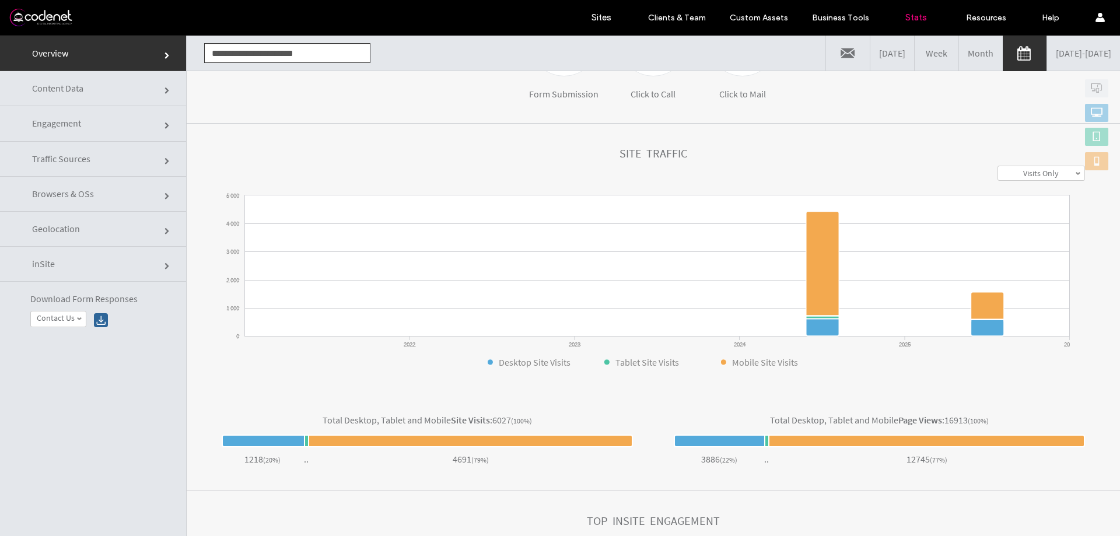
scroll to position [267, 0]
